Goal: Task Accomplishment & Management: Manage account settings

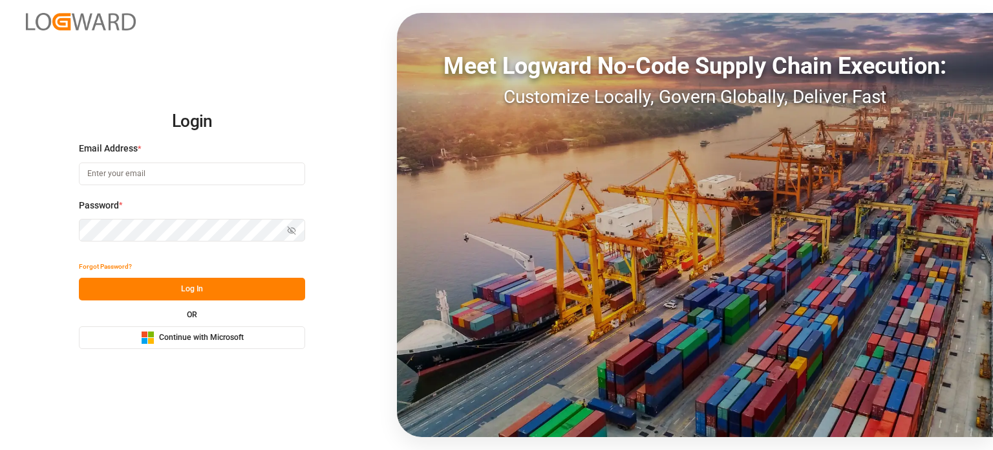
click at [189, 170] on input at bounding box center [192, 173] width 226 height 23
type input "[EMAIL_ADDRESS][DOMAIN_NAME]"
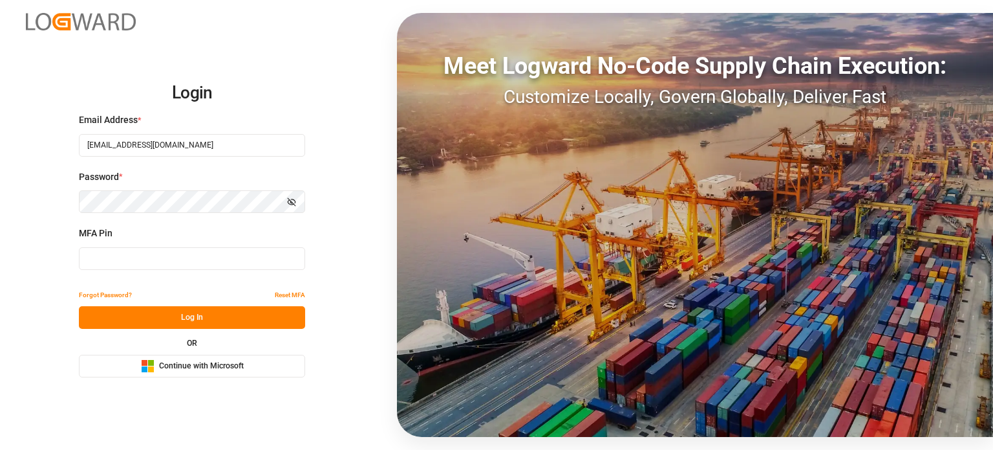
type input "329423"
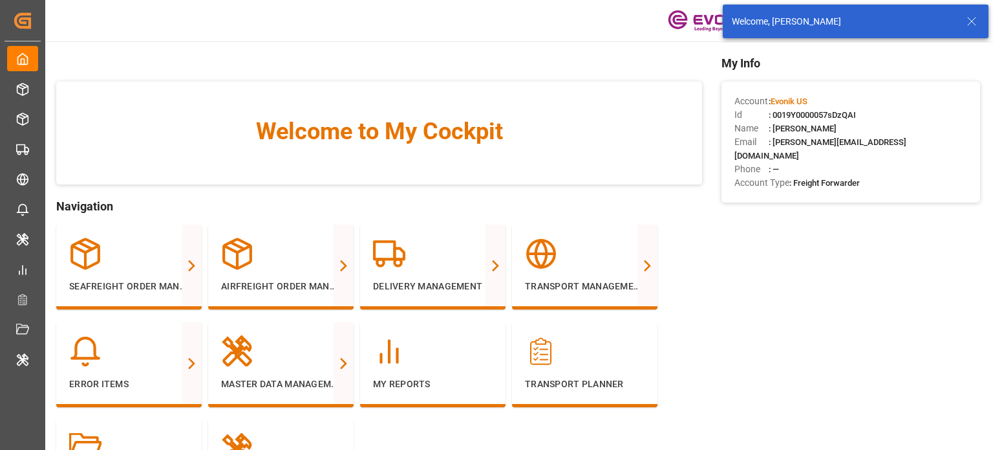
click at [978, 23] on icon at bounding box center [972, 22] width 16 height 16
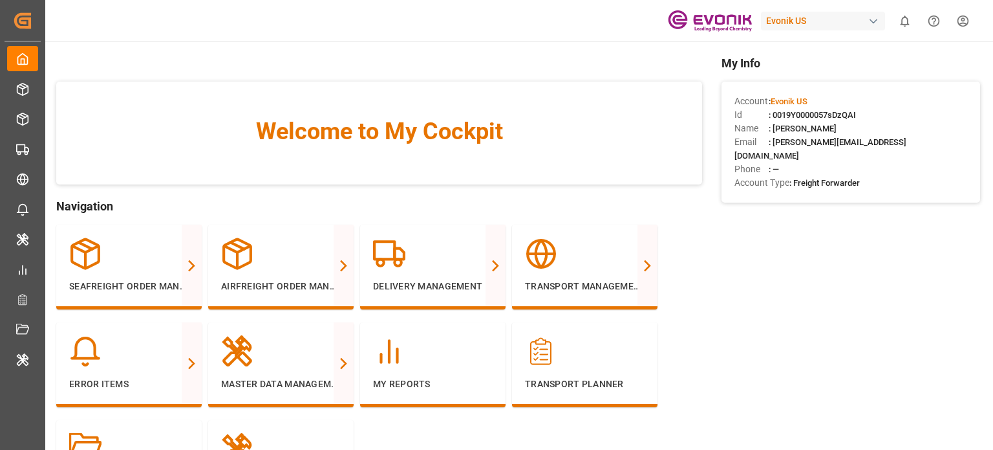
click at [836, 20] on body "Created by potrace 1.15, written by Peter Selinger 2001-2017 Created by potrace…" at bounding box center [496, 225] width 993 height 450
click at [836, 20] on div "Evonik US" at bounding box center [823, 21] width 124 height 19
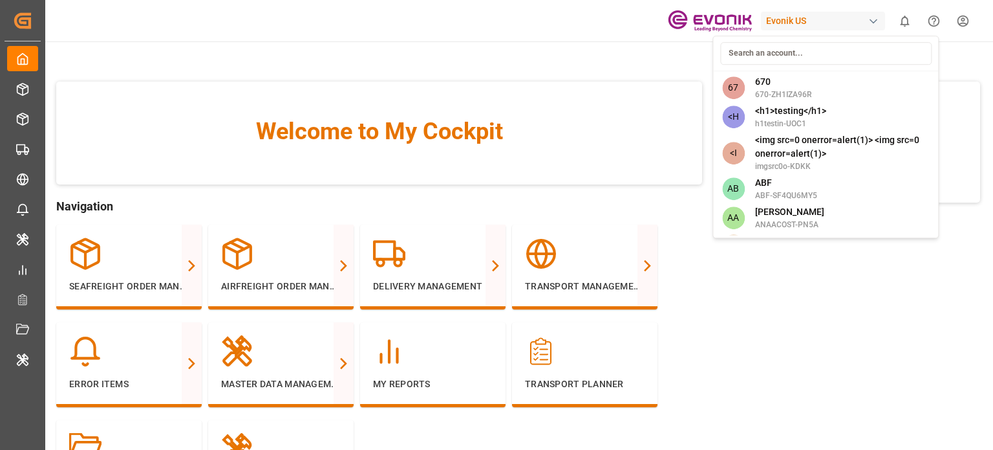
type input "l"
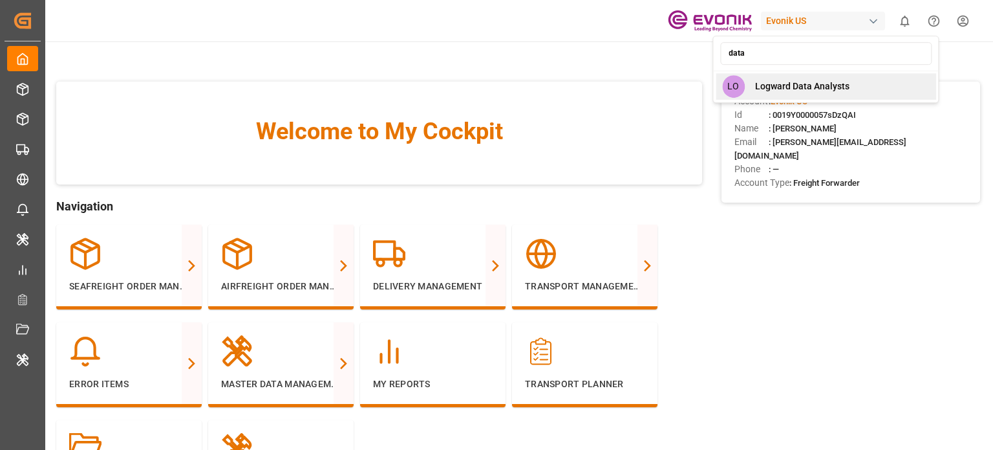
type input "data"
click at [794, 92] on span "Logward Data Analysts" at bounding box center [802, 87] width 94 height 14
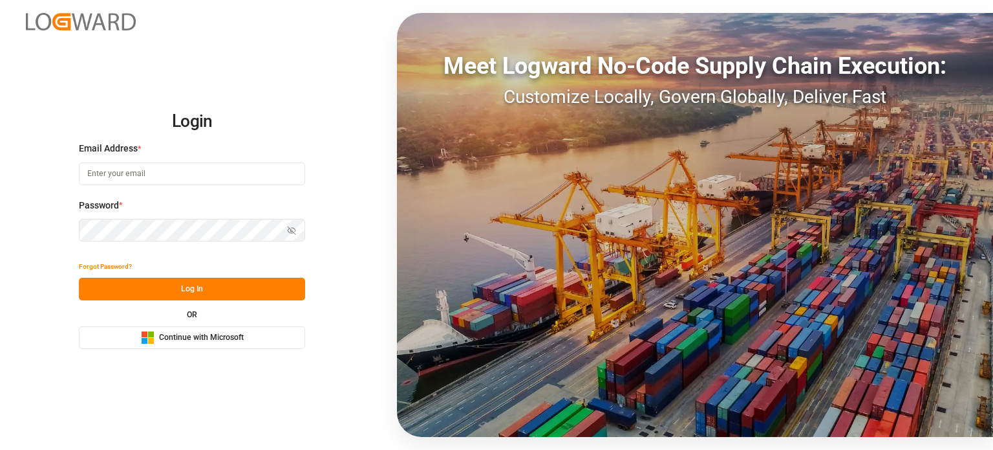
click at [210, 173] on input at bounding box center [192, 173] width 226 height 23
type input "[EMAIL_ADDRESS][DOMAIN_NAME]"
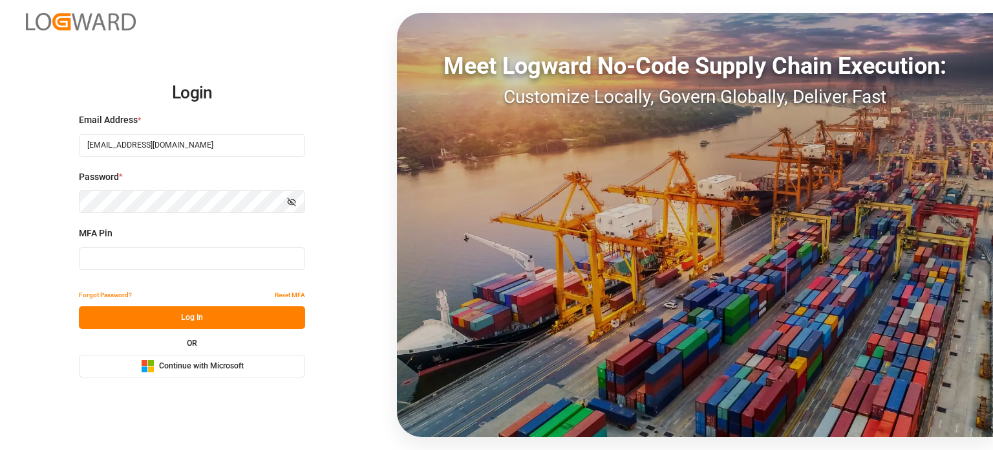
type input "958117"
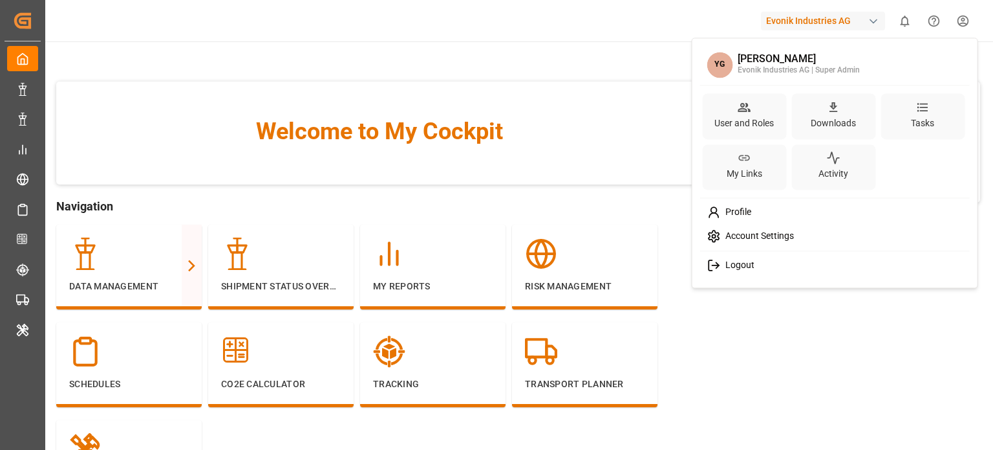
click at [968, 19] on html "Created by potrace 1.15, written by Peter Selinger 2001-2017 Created by potrace…" at bounding box center [496, 225] width 993 height 450
click at [737, 131] on div "User and Roles" at bounding box center [744, 123] width 65 height 19
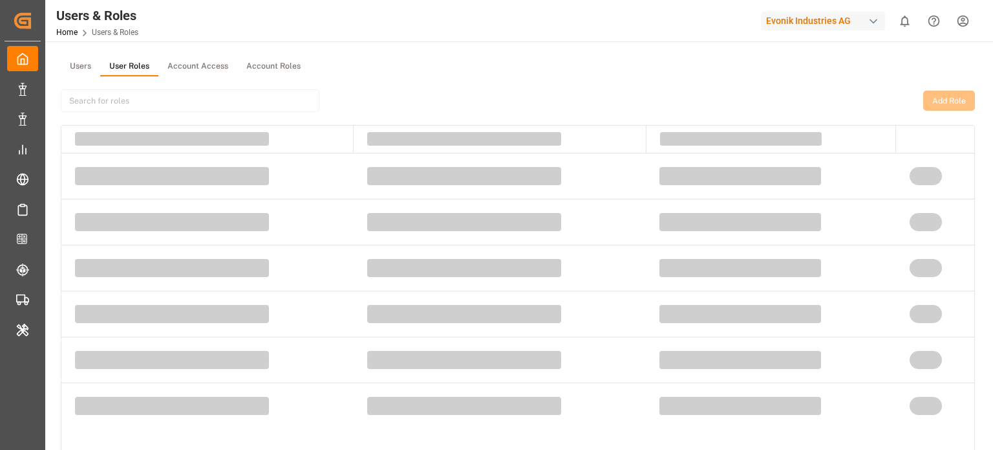
click at [130, 61] on button "User Roles" at bounding box center [129, 66] width 58 height 19
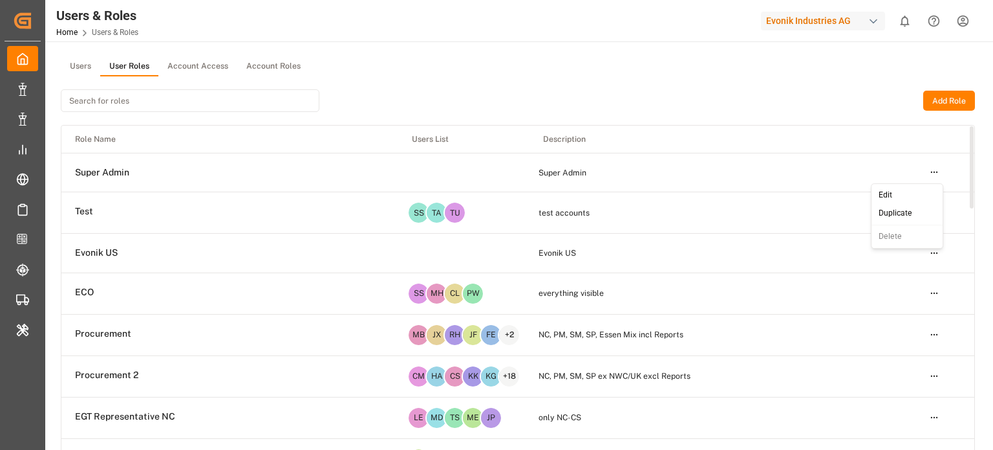
click at [934, 171] on html "Created by potrace 1.15, written by Peter Selinger 2001-2017 Created by potrace…" at bounding box center [496, 225] width 993 height 450
click at [898, 191] on div "Edit" at bounding box center [907, 195] width 67 height 18
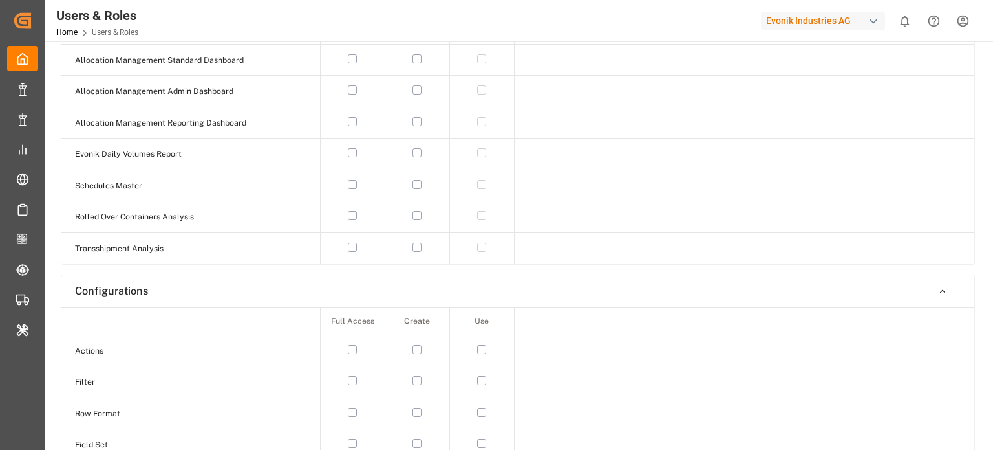
type input "Super Admin"
type textarea "Super Admin"
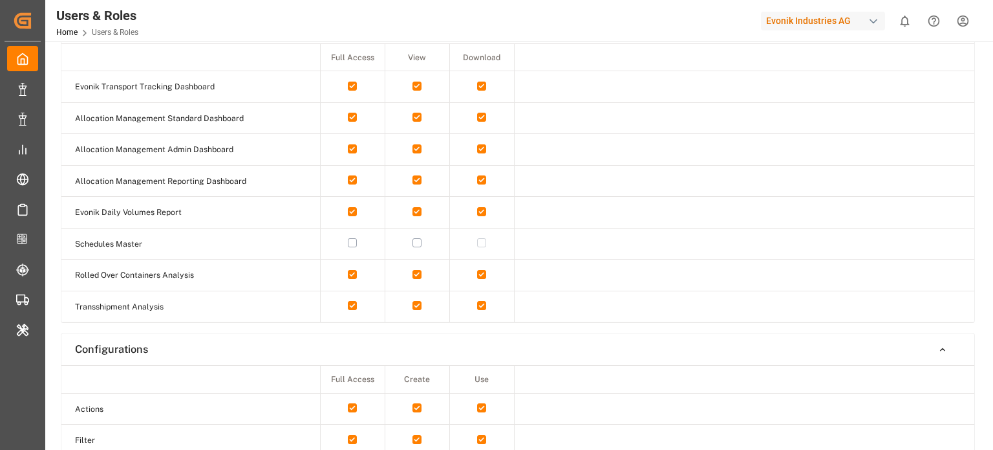
scroll to position [543, 0]
click at [349, 240] on button "button" at bounding box center [352, 241] width 9 height 9
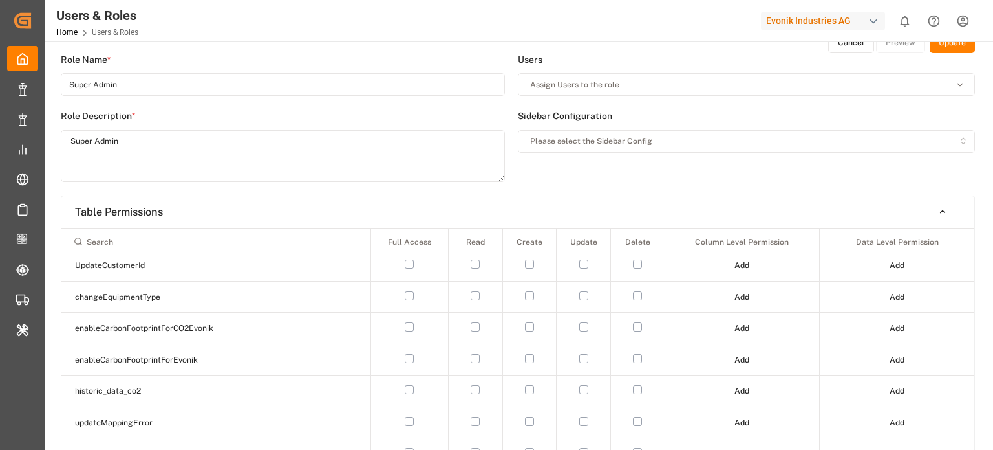
scroll to position [0, 0]
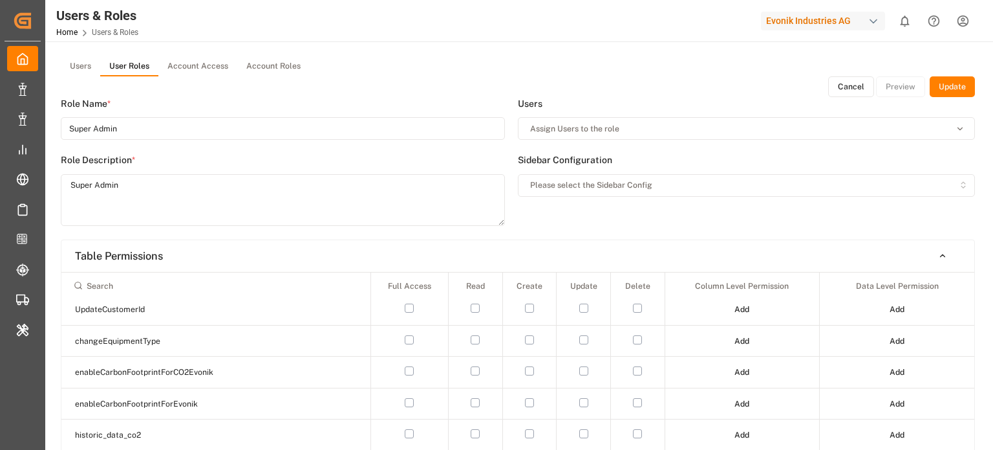
click at [955, 87] on button "Update" at bounding box center [952, 86] width 45 height 21
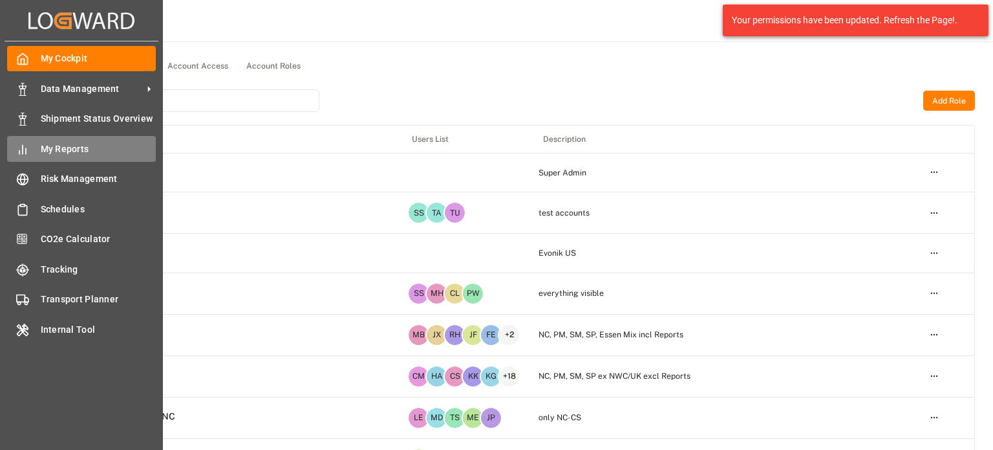
click at [37, 150] on div "My Reports My Reports" at bounding box center [81, 148] width 149 height 25
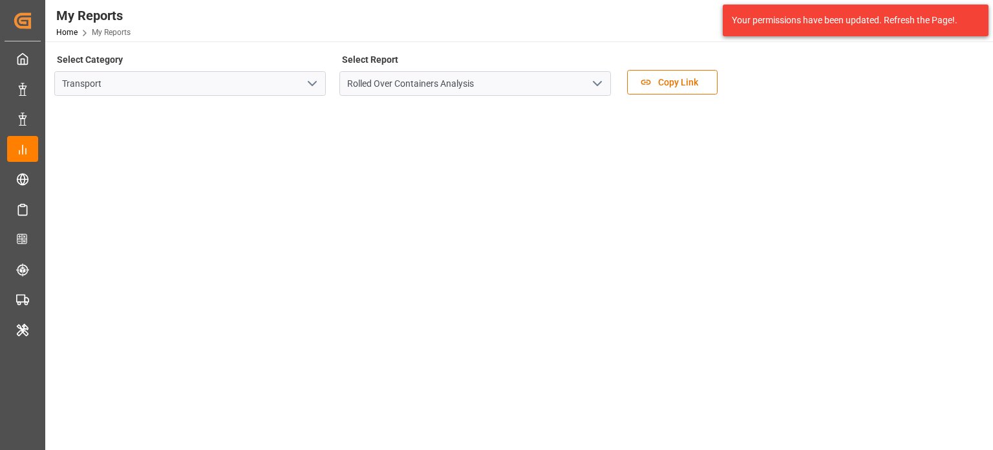
click at [309, 83] on icon "open menu" at bounding box center [313, 84] width 16 height 16
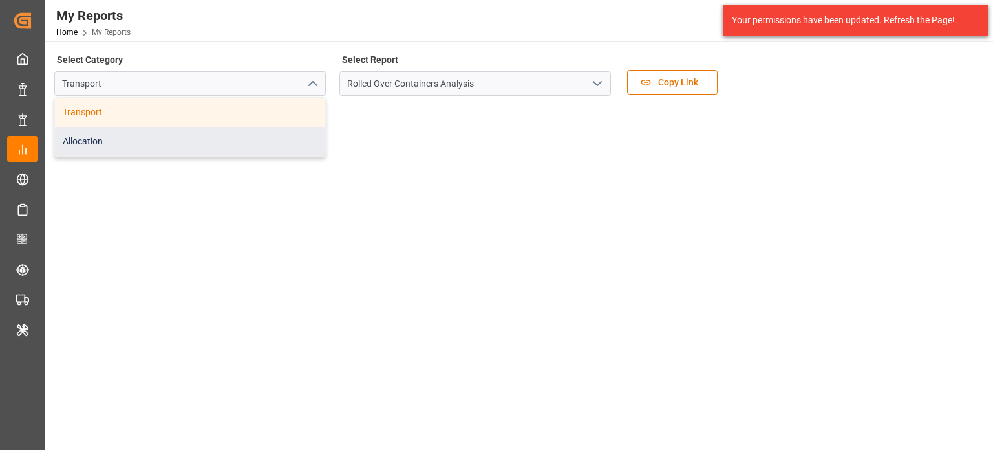
click at [246, 155] on div "Allocation" at bounding box center [190, 141] width 270 height 29
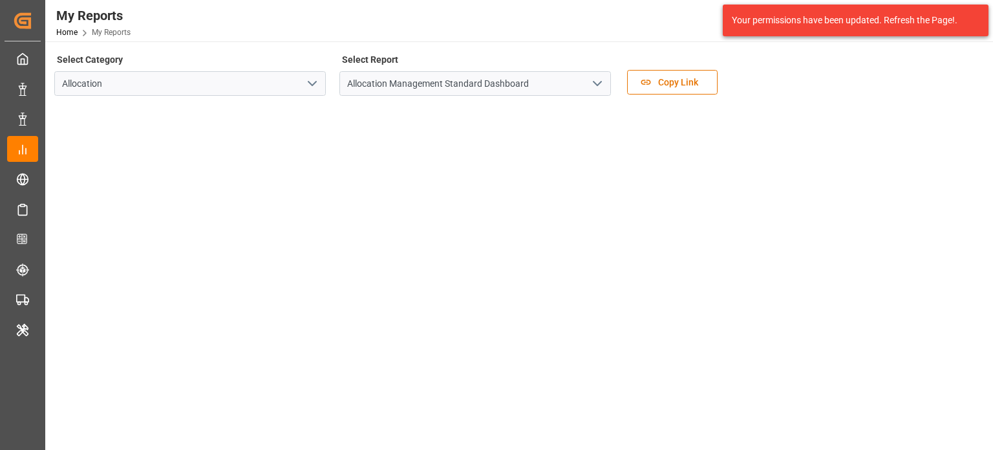
click at [603, 84] on icon "open menu" at bounding box center [598, 84] width 16 height 16
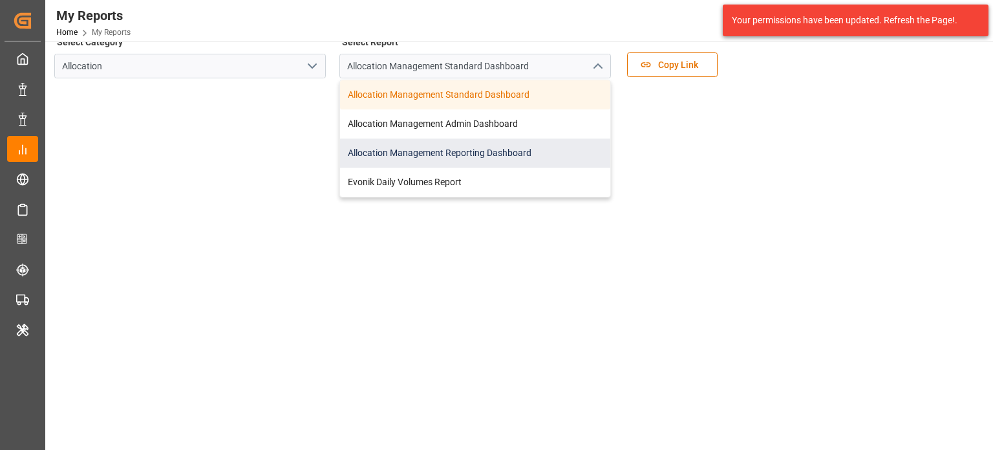
scroll to position [5, 0]
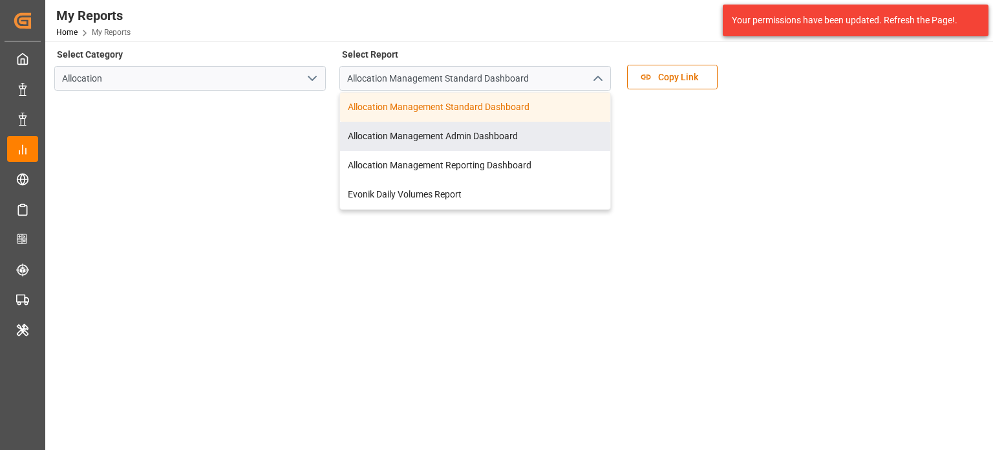
click at [312, 81] on icon "open menu" at bounding box center [313, 79] width 16 height 16
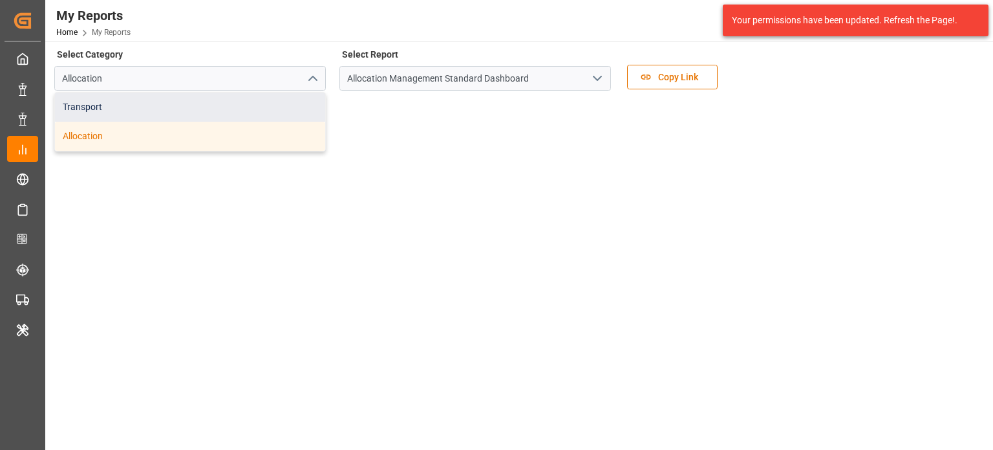
click at [206, 115] on div "Transport" at bounding box center [190, 106] width 270 height 29
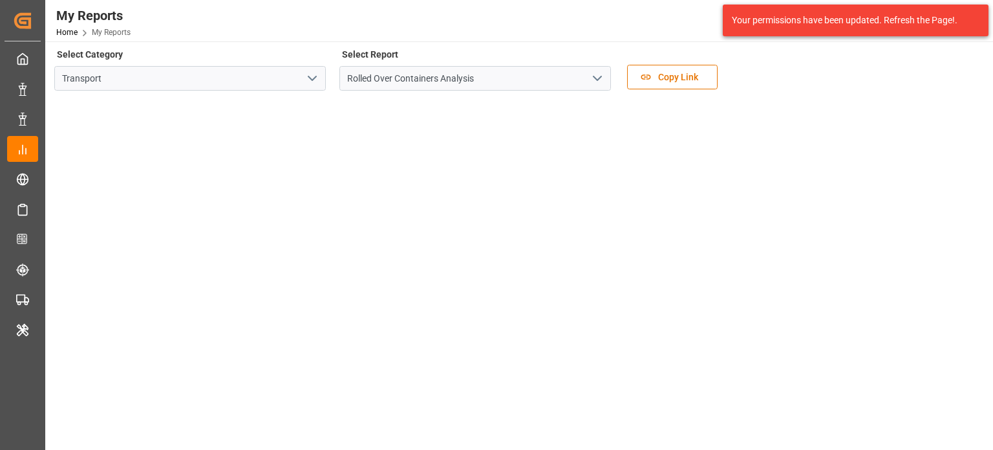
click at [593, 74] on icon "open menu" at bounding box center [598, 79] width 16 height 16
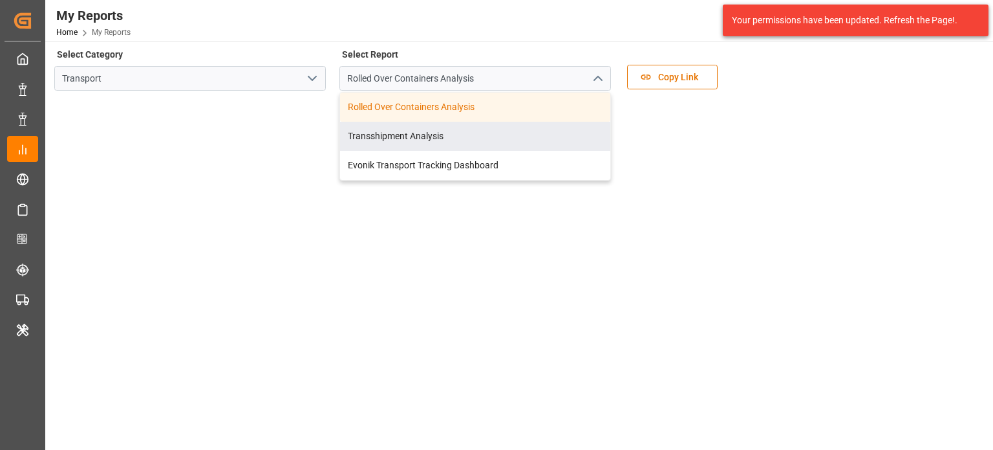
click at [311, 82] on icon "open menu" at bounding box center [313, 79] width 16 height 16
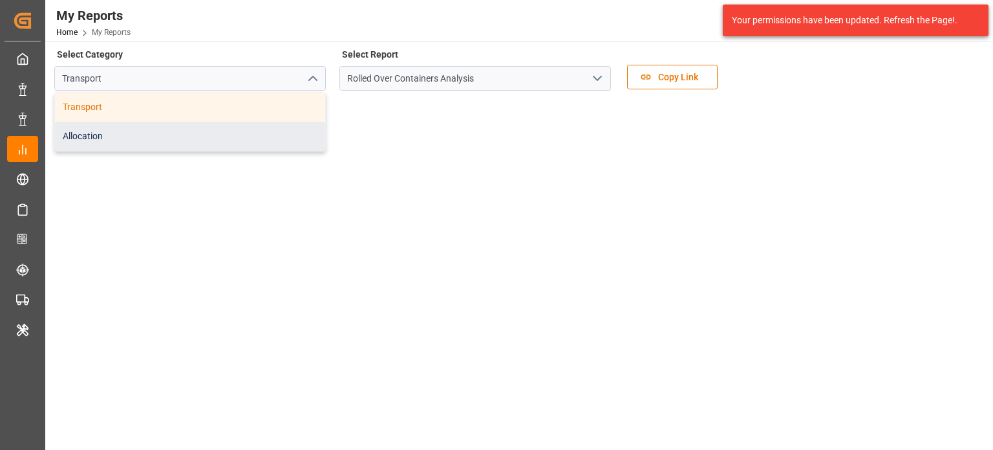
click at [254, 133] on div "Allocation" at bounding box center [190, 136] width 270 height 29
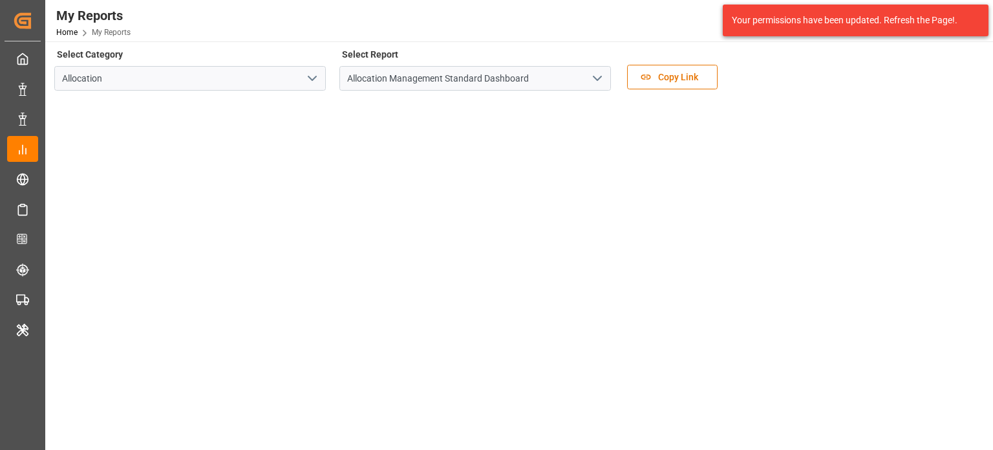
click at [594, 77] on icon "open menu" at bounding box center [598, 79] width 16 height 16
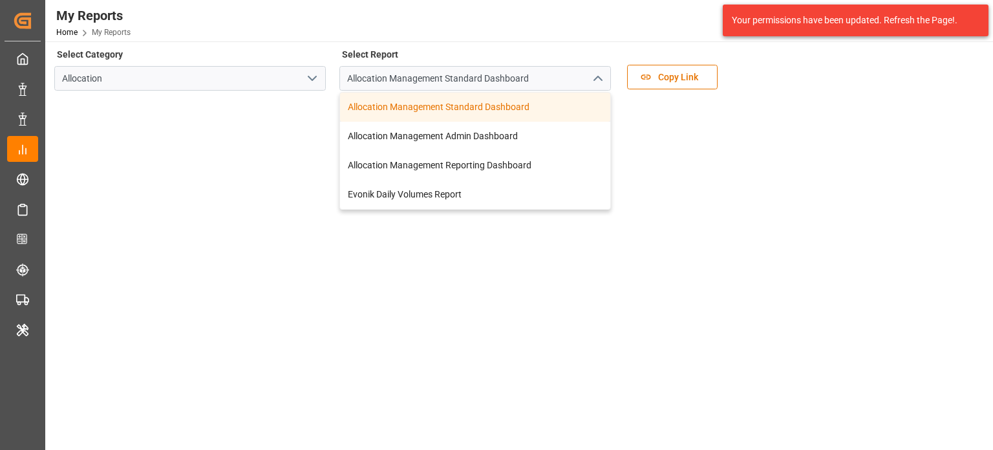
click at [487, 28] on div "My Reports Home My Reports Evonik Industries AG 0 Notifications Only show unrea…" at bounding box center [514, 20] width 957 height 41
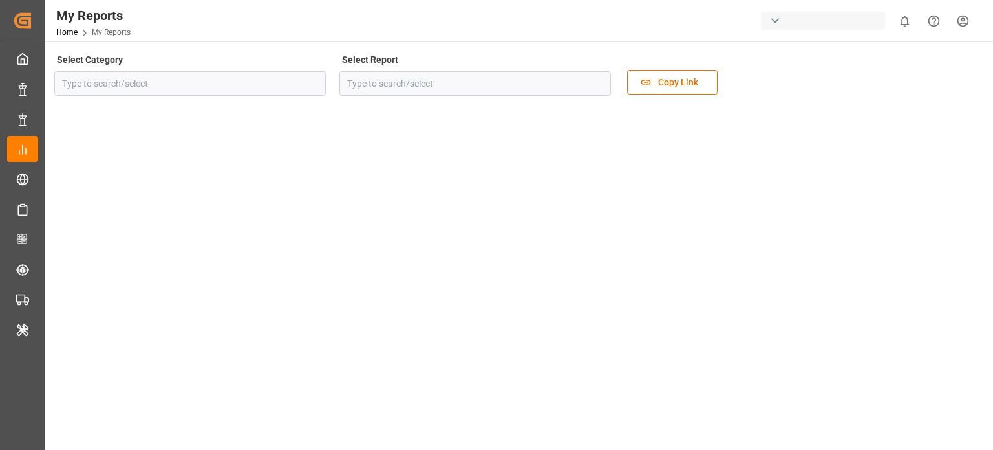
type input "Allocation"
type input "Allocation Management Standard Dashboard"
click at [601, 85] on icon "open menu" at bounding box center [598, 84] width 16 height 16
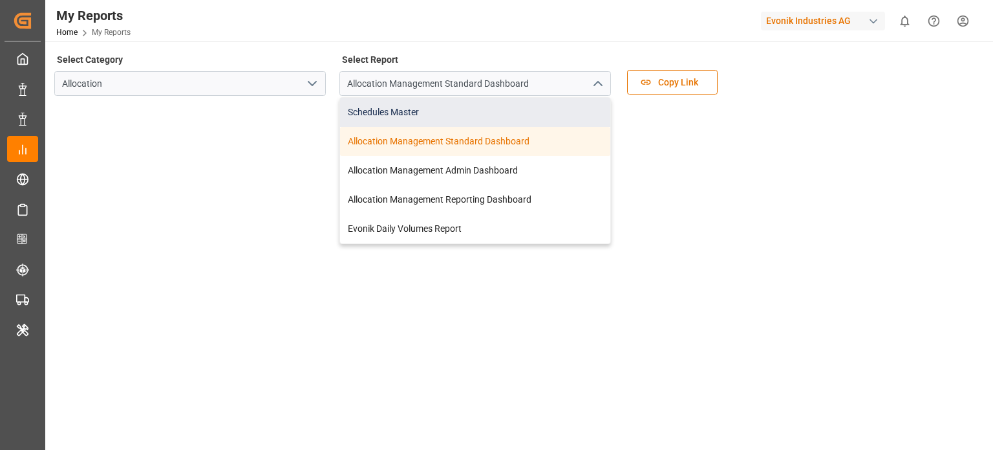
click at [507, 100] on div "Schedules Master" at bounding box center [475, 112] width 270 height 29
